Goal: Information Seeking & Learning: Learn about a topic

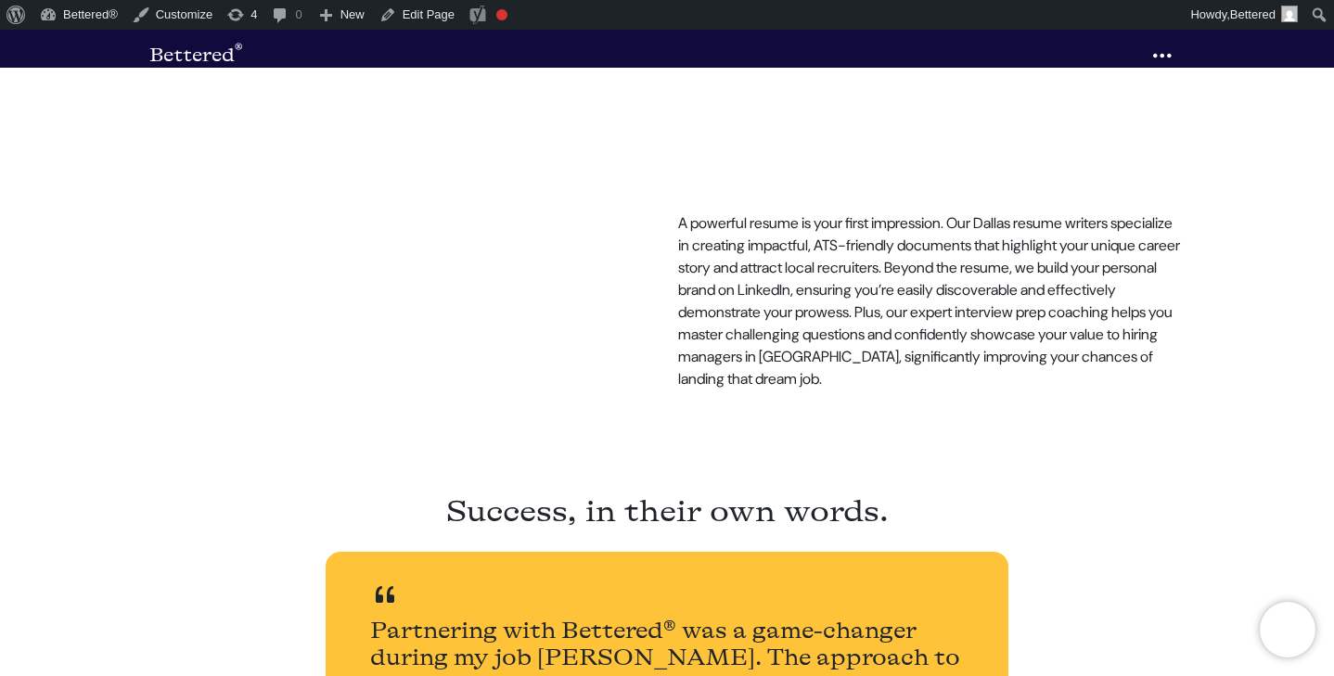
scroll to position [705, 0]
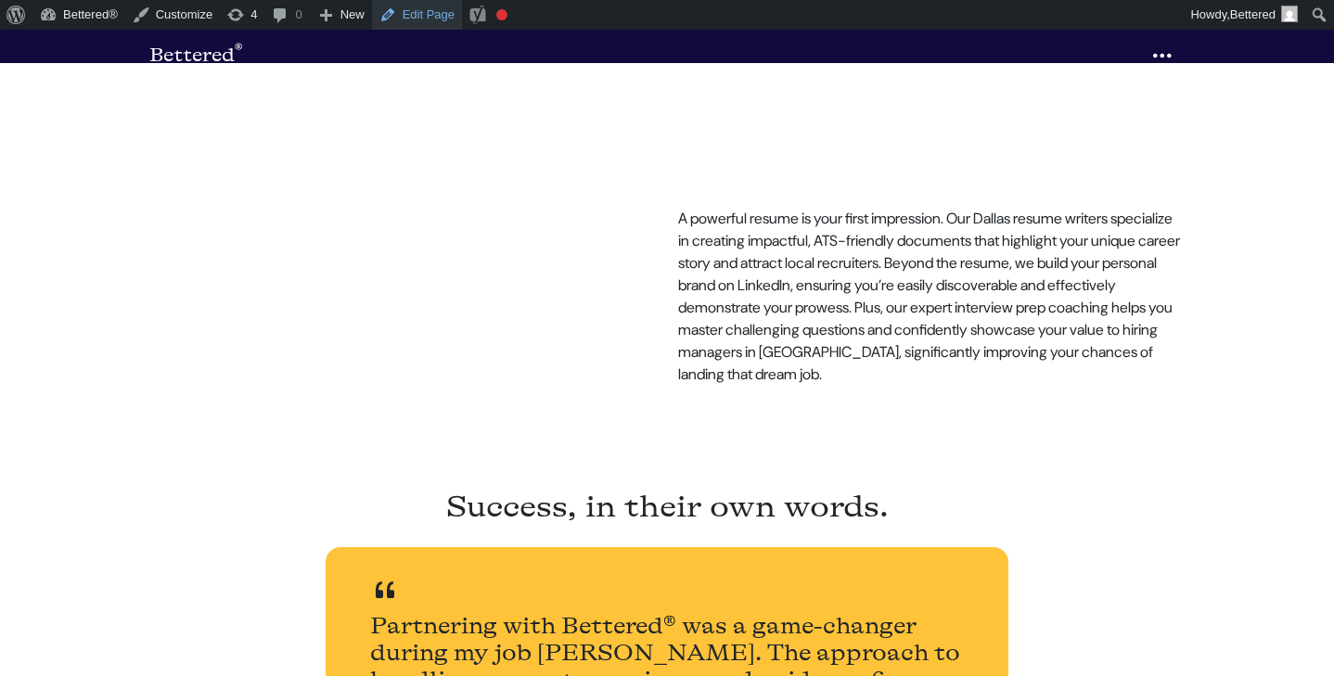
scroll to position [705, 0]
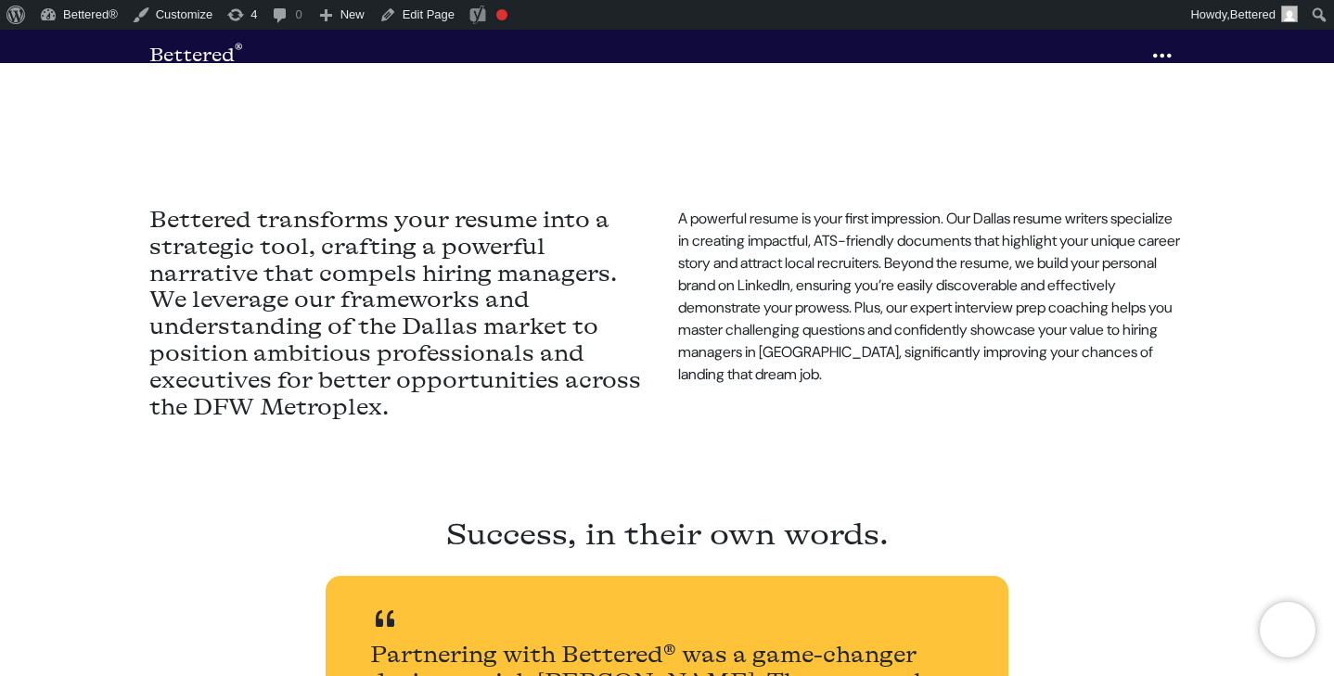
scroll to position [705, 0]
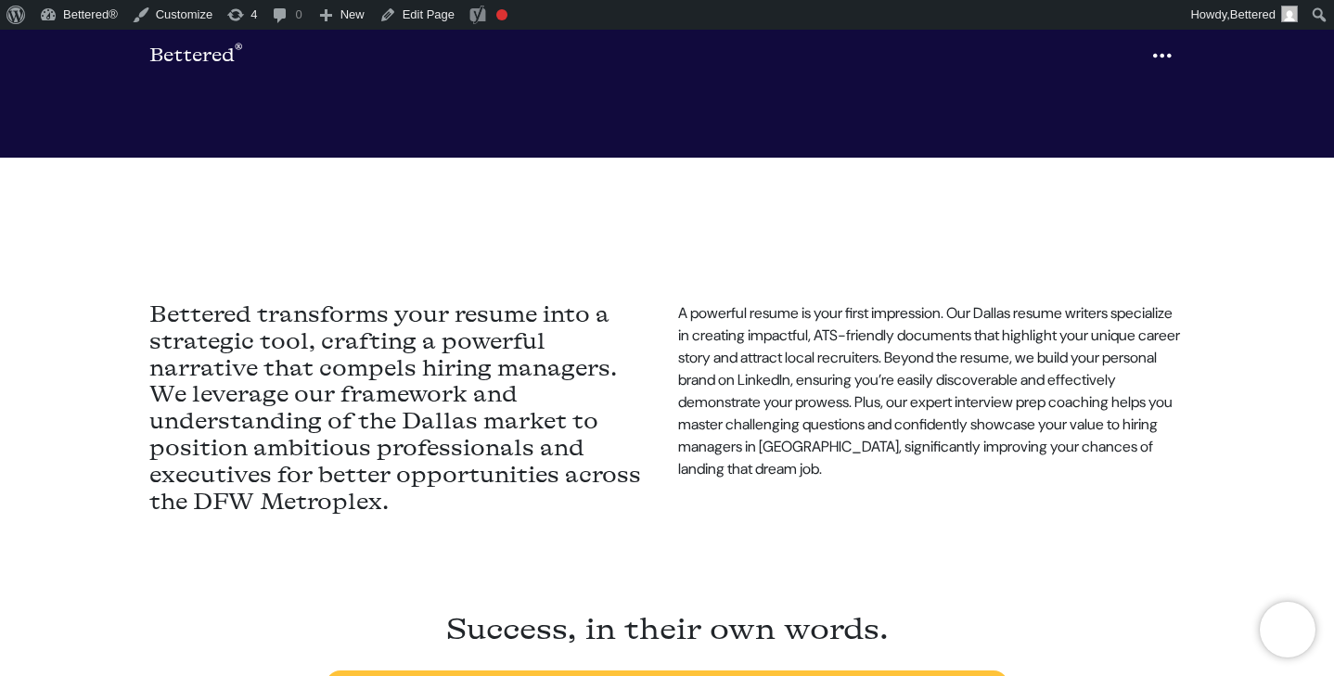
scroll to position [618, 0]
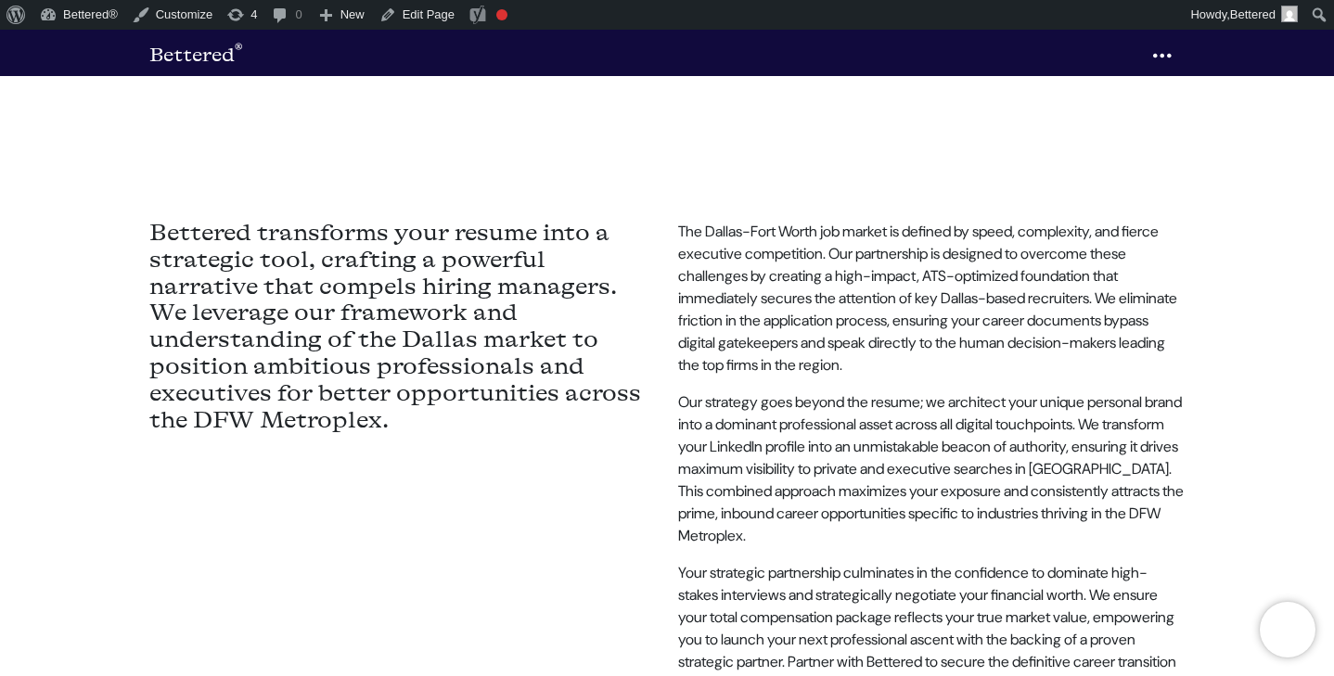
scroll to position [694, 0]
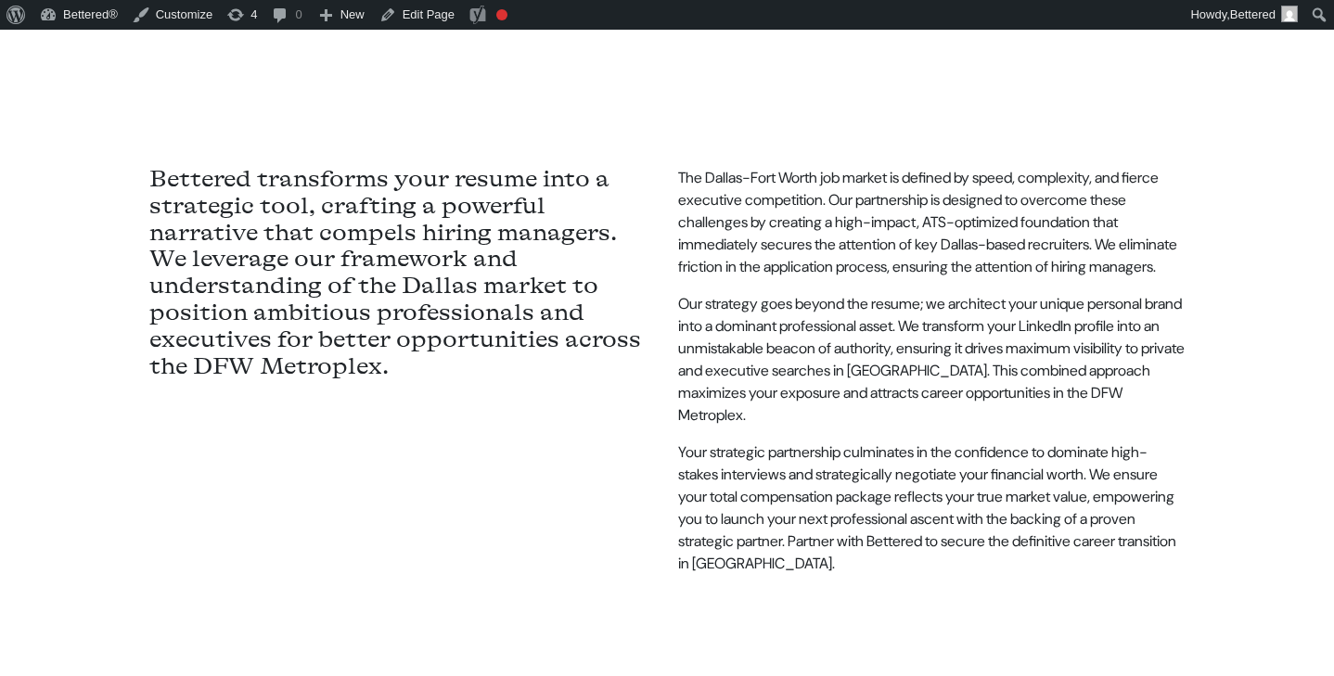
scroll to position [694, 0]
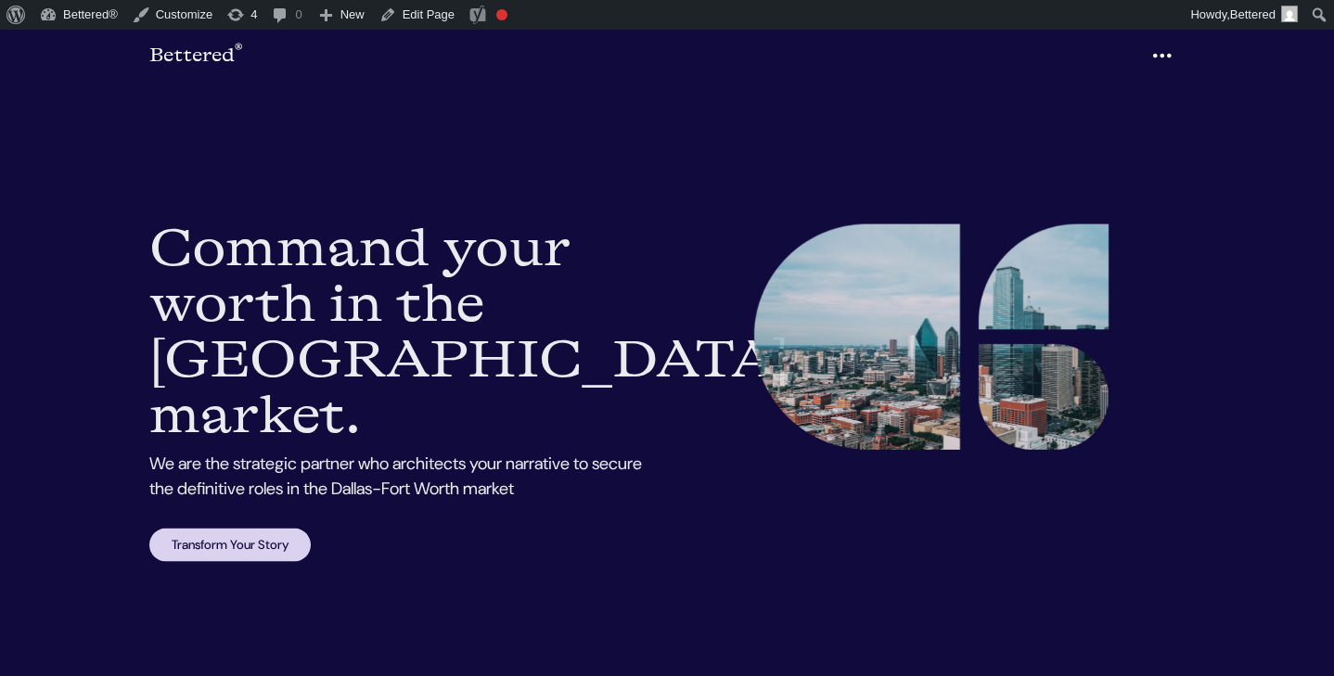
scroll to position [694, 0]
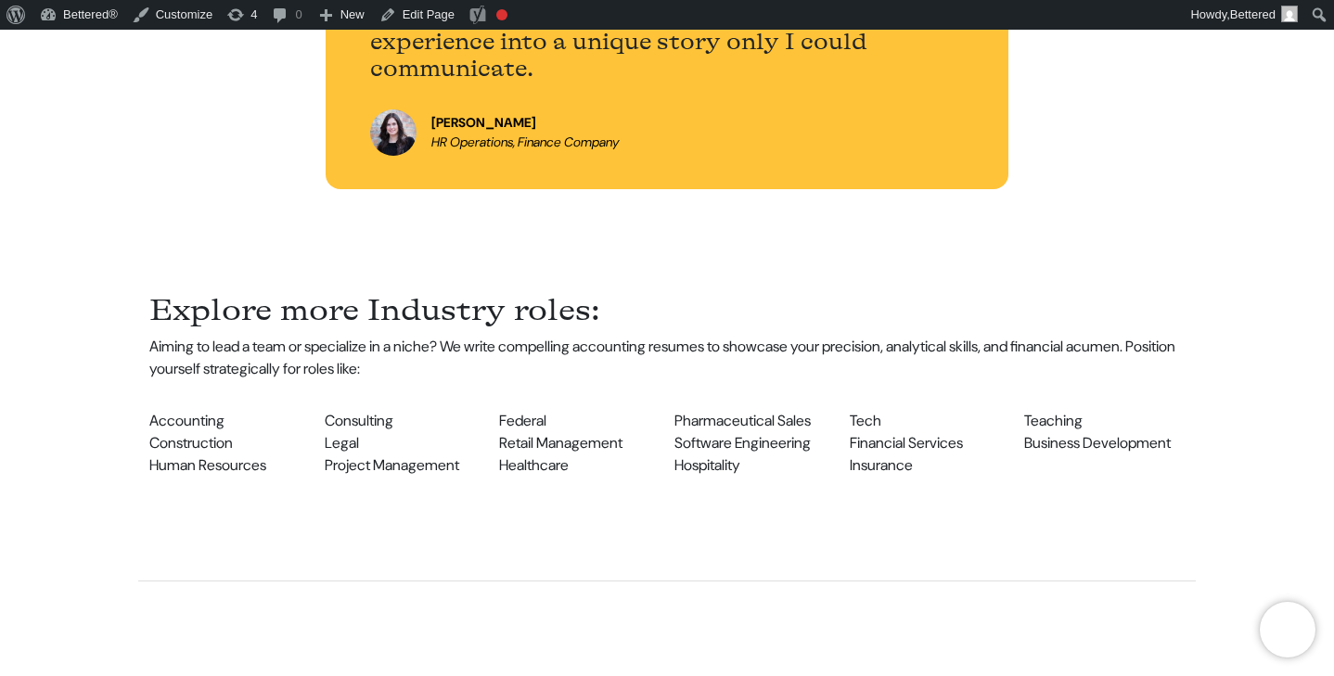
scroll to position [1464, 0]
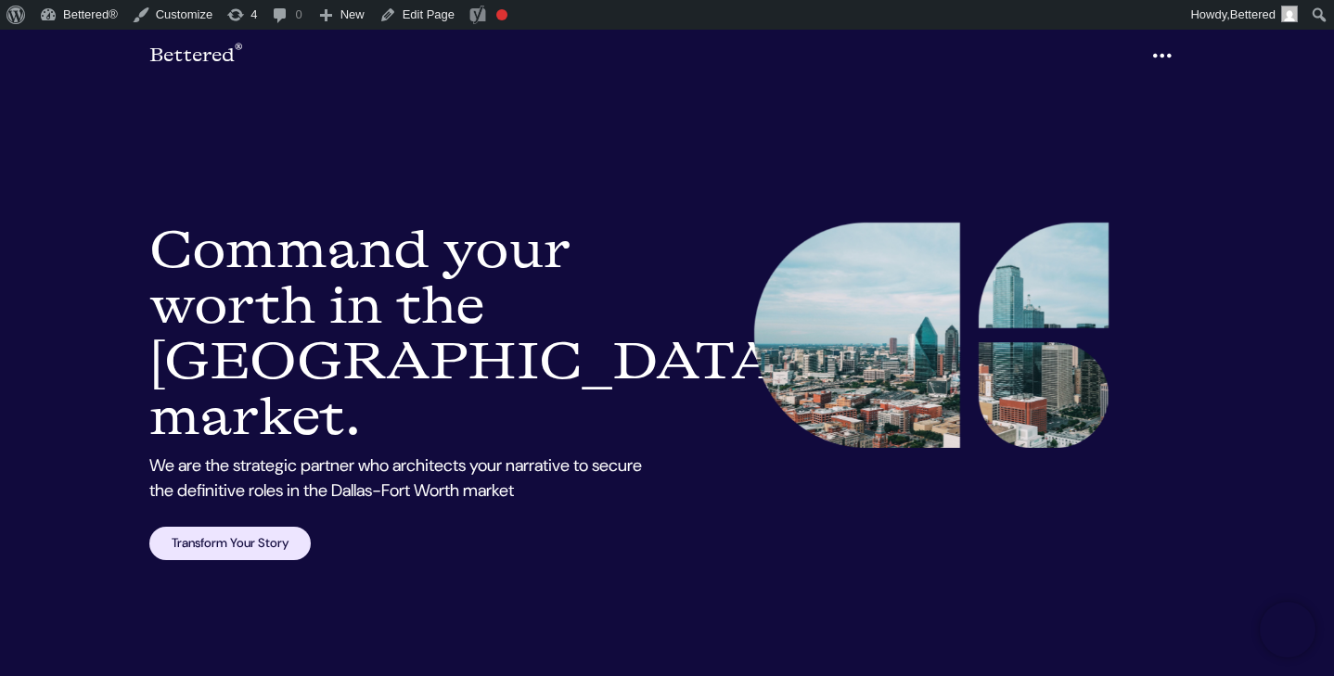
scroll to position [45, 0]
